Goal: Find contact information: Find contact information

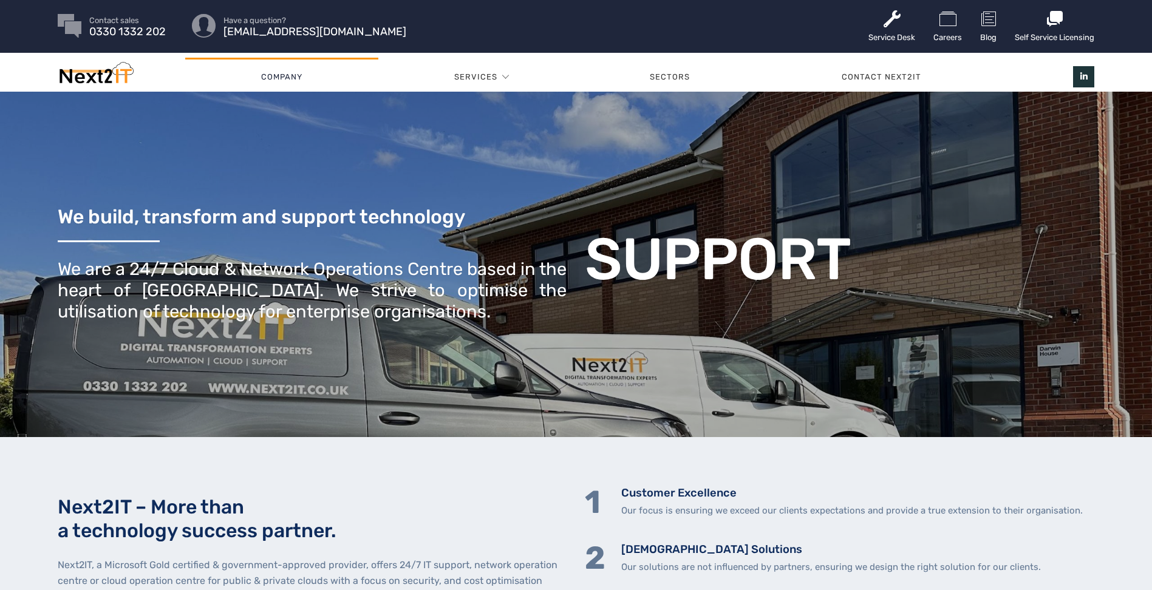
click at [267, 78] on link "Company" at bounding box center [281, 77] width 193 height 36
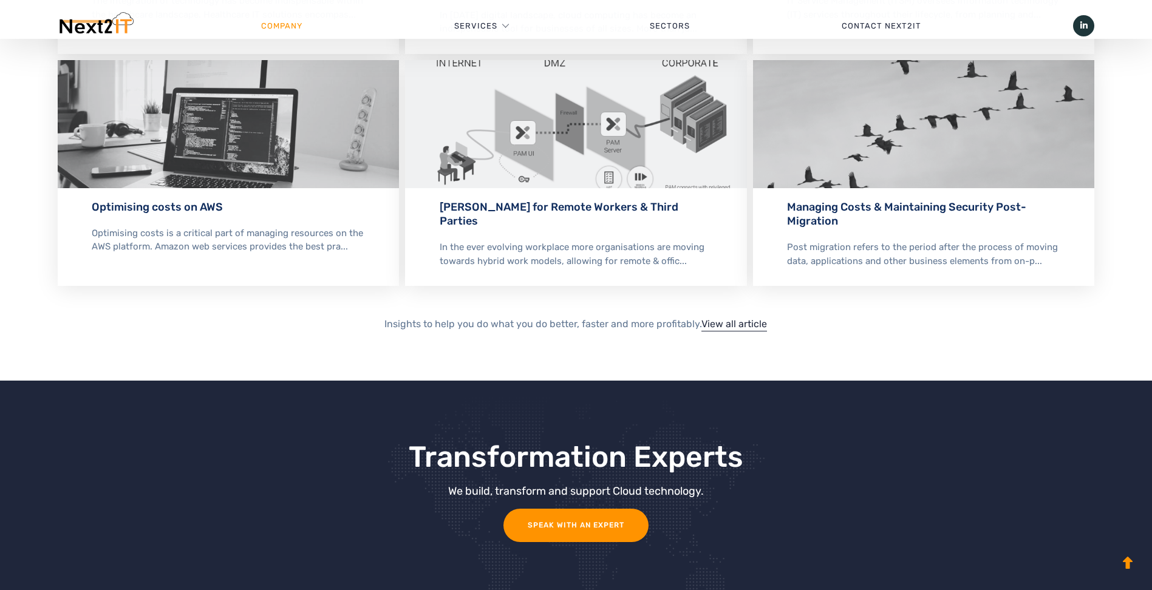
scroll to position [2598, 0]
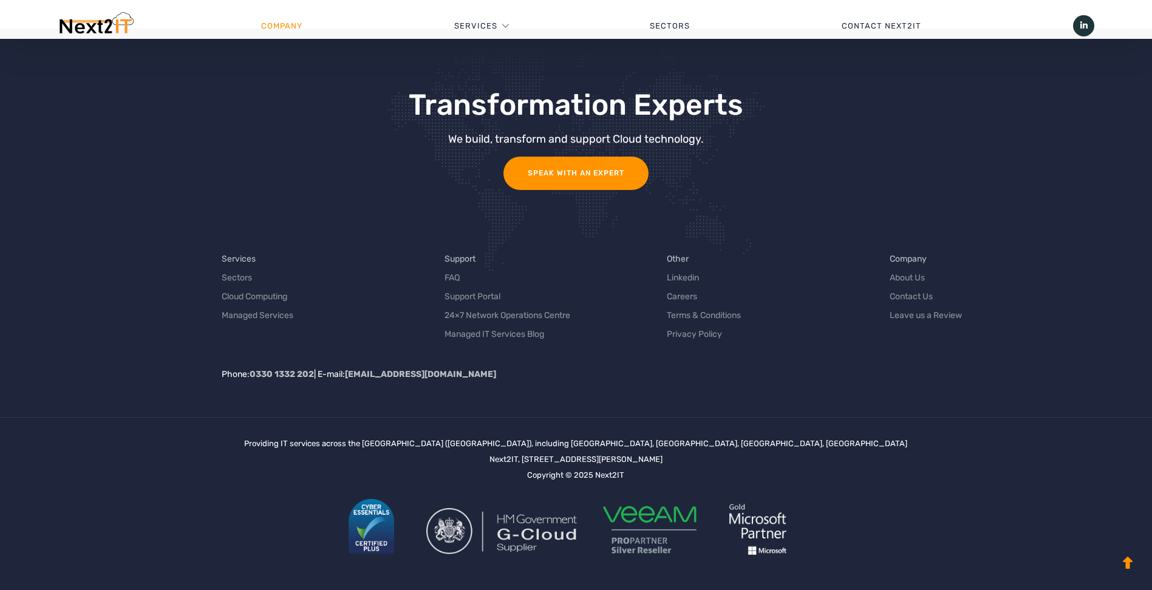
drag, startPoint x: 678, startPoint y: 459, endPoint x: 710, endPoint y: 465, distance: 32.7
click at [710, 465] on div "Providing IT services across the UK (United Kingdom), including Staffordshire, …" at bounding box center [575, 504] width 663 height 136
drag, startPoint x: 710, startPoint y: 465, endPoint x: 700, endPoint y: 456, distance: 13.3
copy div "ST18 0FZ"
